Goal: Task Accomplishment & Management: Manage account settings

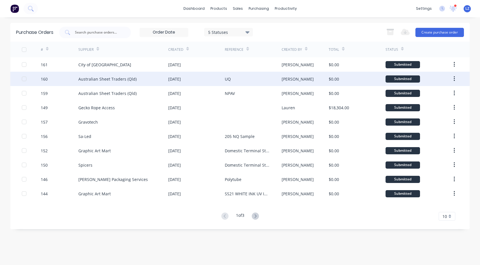
click at [127, 77] on div "Australian Sheet Traders (Qld)" at bounding box center [107, 79] width 58 height 6
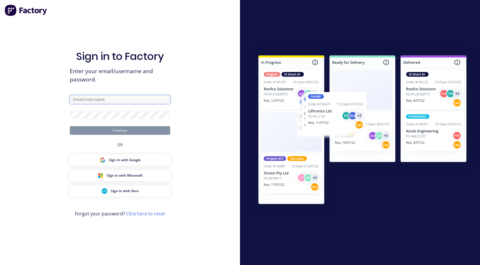
type input "[EMAIL_ADDRESS][DOMAIN_NAME]"
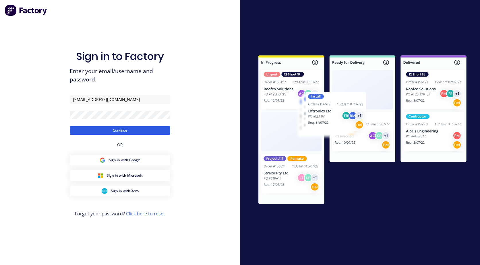
click at [121, 128] on button "Continue" at bounding box center [120, 130] width 100 height 9
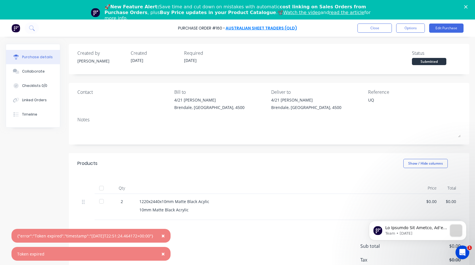
click at [256, 26] on link "Australian Sheet Traders (Qld)" at bounding box center [261, 28] width 71 height 6
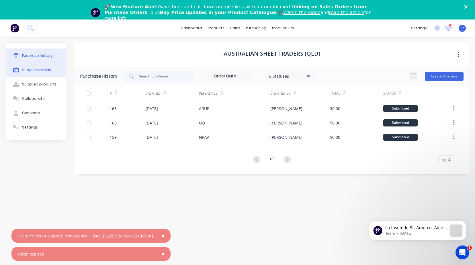
click at [36, 71] on div "Supplier details" at bounding box center [36, 69] width 29 height 5
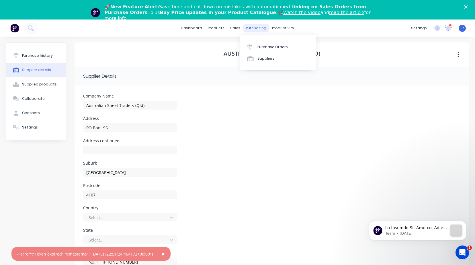
click at [257, 27] on div "purchasing" at bounding box center [256, 28] width 26 height 9
click at [266, 47] on div "Purchase Orders" at bounding box center [273, 46] width 30 height 5
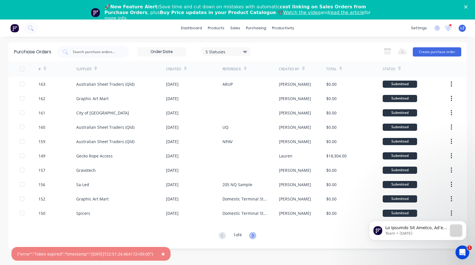
click at [254, 233] on icon at bounding box center [252, 235] width 7 height 7
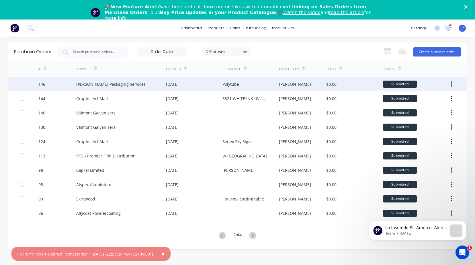
click at [451, 82] on icon "button" at bounding box center [451, 83] width 1 height 5
click at [219, 236] on icon at bounding box center [222, 235] width 7 height 7
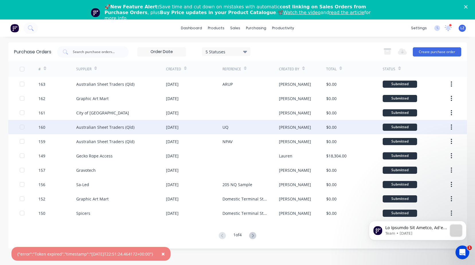
click at [179, 127] on div "[DATE]" at bounding box center [172, 127] width 13 height 6
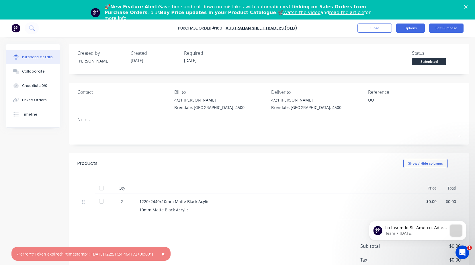
click at [408, 26] on button "Options" at bounding box center [410, 28] width 29 height 9
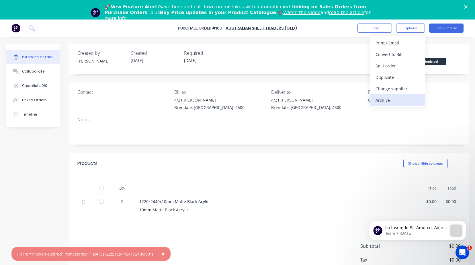
click at [386, 101] on div "Archive" at bounding box center [398, 100] width 44 height 8
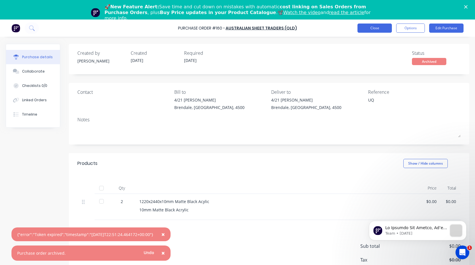
click at [383, 28] on button "Close" at bounding box center [375, 28] width 34 height 9
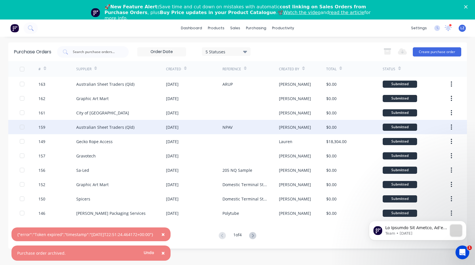
click at [234, 128] on div "NPAV" at bounding box center [251, 127] width 57 height 14
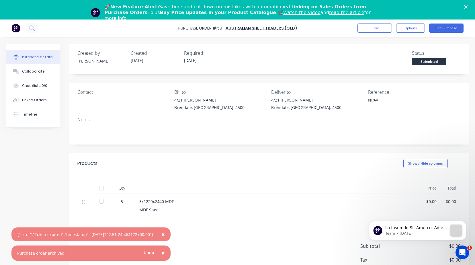
click at [405, 22] on div "Purchase Order #159 - Australian Sheet Traders (Qld) Close Options Edit Purchase" at bounding box center [237, 28] width 475 height 17
click at [405, 28] on button "Options" at bounding box center [410, 28] width 29 height 9
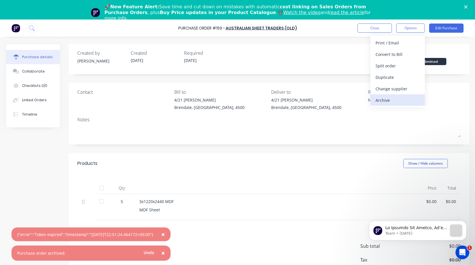
click at [386, 99] on div "Archive" at bounding box center [398, 100] width 44 height 8
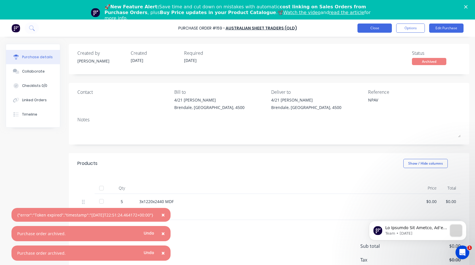
click at [373, 25] on button "Close" at bounding box center [375, 28] width 34 height 9
